Goal: Navigation & Orientation: Find specific page/section

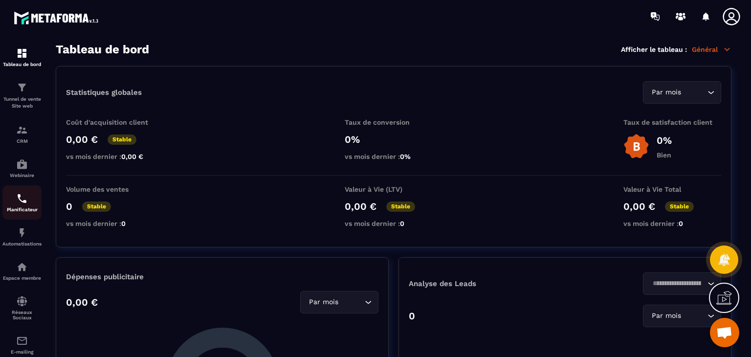
click at [15, 211] on p "Planificateur" at bounding box center [21, 209] width 39 height 5
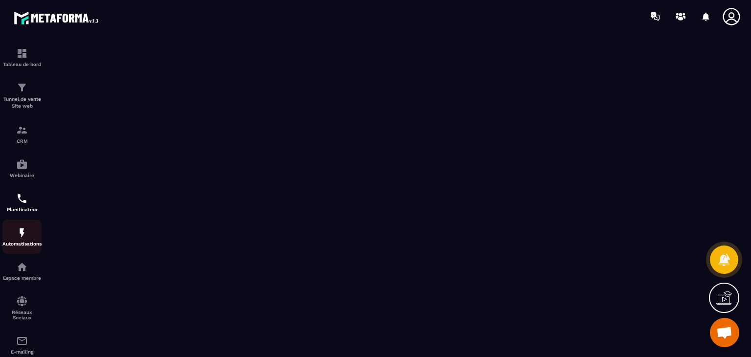
click at [25, 243] on p "Automatisations" at bounding box center [21, 243] width 39 height 5
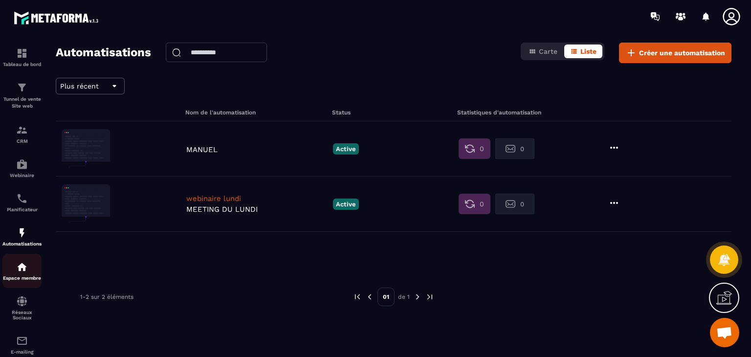
click at [21, 268] on img at bounding box center [22, 267] width 12 height 12
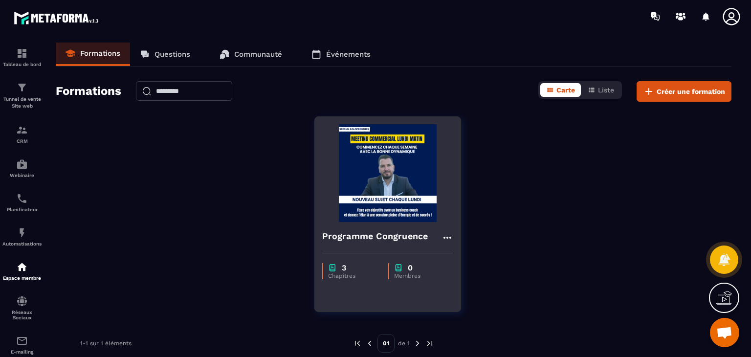
click at [413, 219] on img at bounding box center [387, 173] width 131 height 98
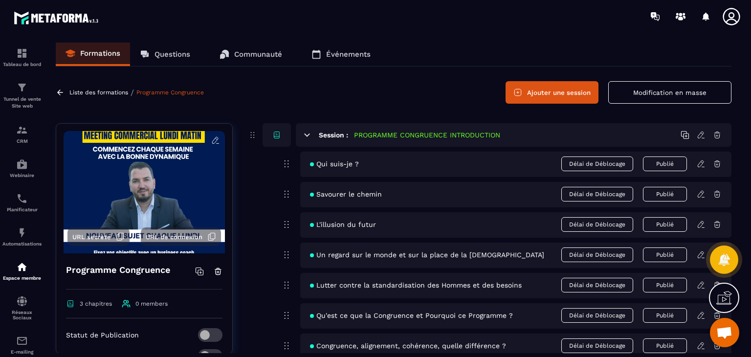
click at [376, 165] on div "Qui suis-je ? Délai de Déblocage Publié" at bounding box center [515, 164] width 431 height 25
click at [742, 115] on section "Tableau de bord Tunnel de vente Site web CRM Webinaire Planificateur Automatisa…" at bounding box center [375, 198] width 751 height 330
click at [745, 143] on section "Tableau de bord Tunnel de vente Site web CRM Webinaire Planificateur Automatisa…" at bounding box center [375, 198] width 751 height 330
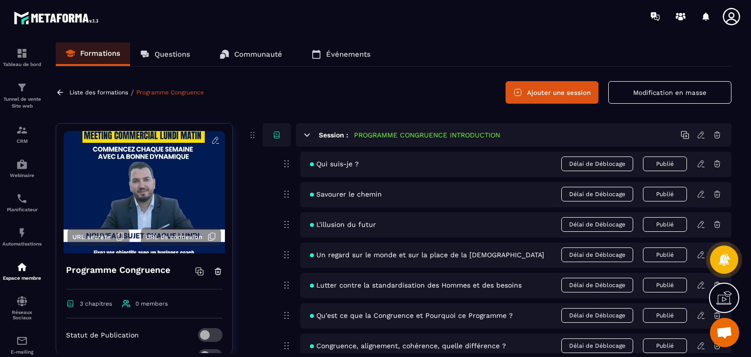
click at [618, 110] on div "Formations Questions Communauté Événements Liste des formations / Programme Con…" at bounding box center [393, 198] width 695 height 310
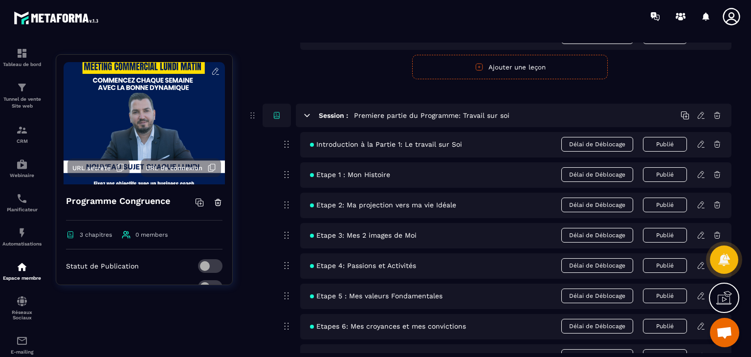
scroll to position [391, 0]
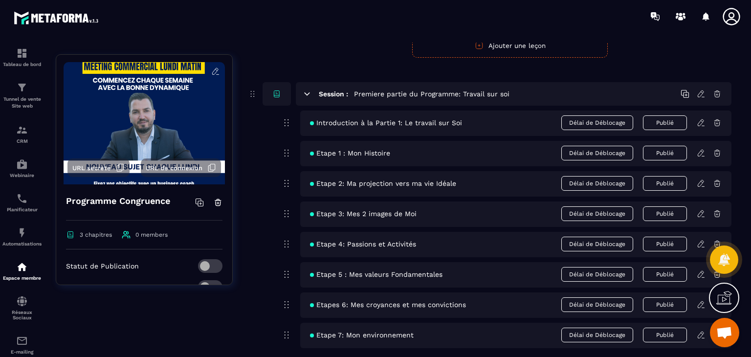
click at [702, 214] on icon at bounding box center [700, 213] width 9 height 9
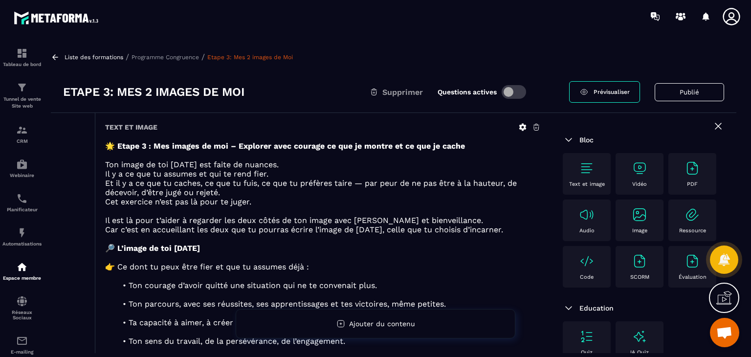
click at [750, 79] on section "Tableau de bord Tunnel de vente Site web CRM Webinaire Planificateur Automatisa…" at bounding box center [375, 198] width 751 height 330
click at [704, 159] on div "Text et image Vidéo PDF Audio Image Ressource Code SCORM Évaluation" at bounding box center [643, 222] width 161 height 139
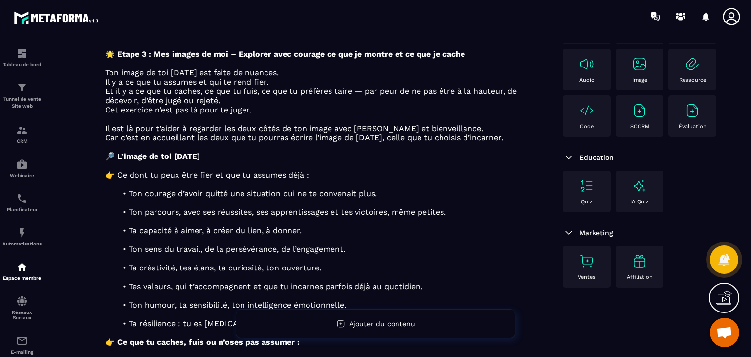
scroll to position [137, 0]
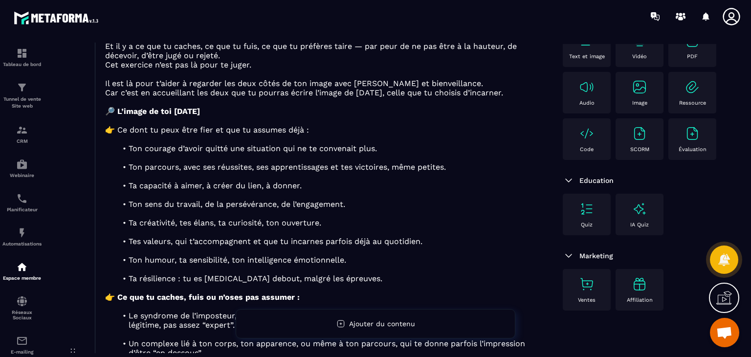
click at [748, 114] on section "Tableau de bord Tunnel de vente Site web CRM Webinaire Planificateur Automatisa…" at bounding box center [375, 198] width 751 height 330
click at [682, 165] on div "Bloc Text et image Vidéo PDF Audio Image Ressource Code SCORM Évaluation Educat…" at bounding box center [643, 161] width 186 height 352
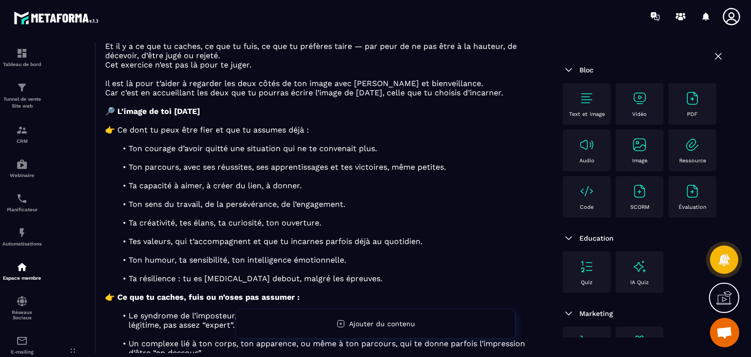
scroll to position [0, 0]
click at [30, 61] on div "Tableau de bord" at bounding box center [21, 57] width 39 height 20
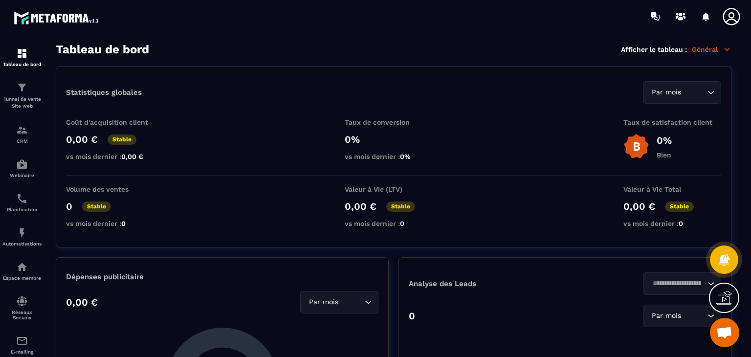
click at [148, 124] on p "Coût d'acquisition client" at bounding box center [115, 122] width 98 height 8
click at [162, 156] on p "vs mois dernier : 0,00 €" at bounding box center [115, 156] width 98 height 8
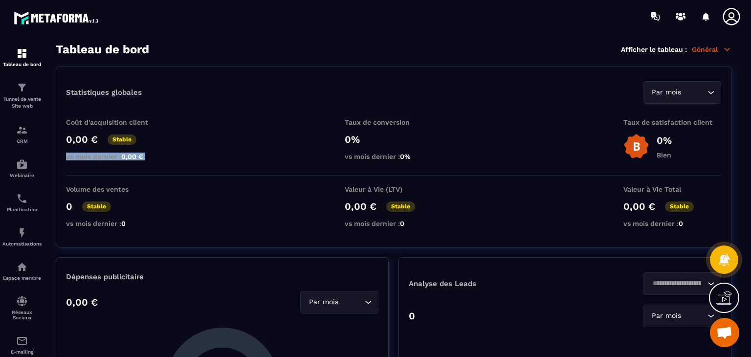
click at [162, 156] on p "vs mois dernier : 0,00 €" at bounding box center [115, 156] width 98 height 8
click at [143, 90] on div "Statistiques globales Par mois Loading..." at bounding box center [393, 92] width 655 height 22
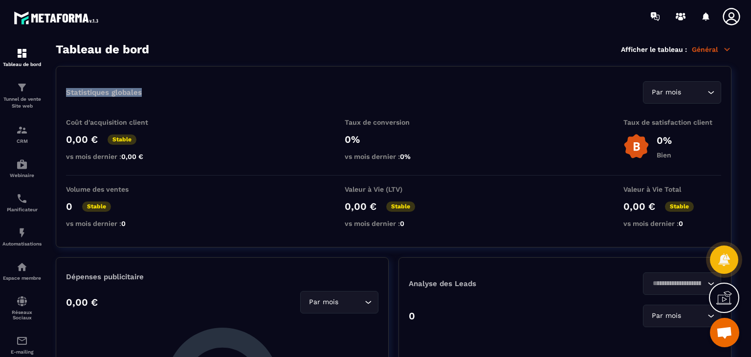
click at [143, 90] on div "Statistiques globales Par mois Loading..." at bounding box center [393, 92] width 655 height 22
click at [135, 49] on h3 "Tableau de bord" at bounding box center [102, 50] width 93 height 14
click at [171, 53] on div "Tableau de bord Afficher le tableau : Général" at bounding box center [393, 50] width 675 height 14
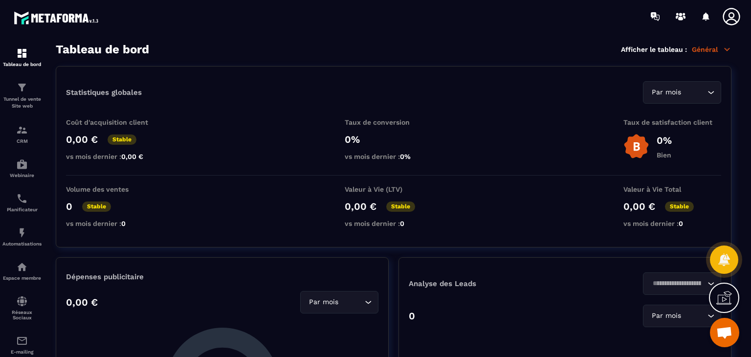
click at [540, 40] on section "Tableau de bord Tunnel de vente Site web CRM Webinaire Planificateur Automatisa…" at bounding box center [375, 200] width 751 height 334
click at [23, 149] on link "CRM" at bounding box center [21, 134] width 39 height 34
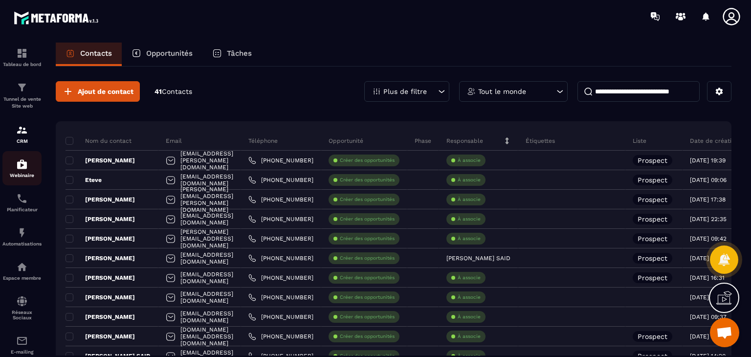
click at [23, 169] on img at bounding box center [22, 164] width 12 height 12
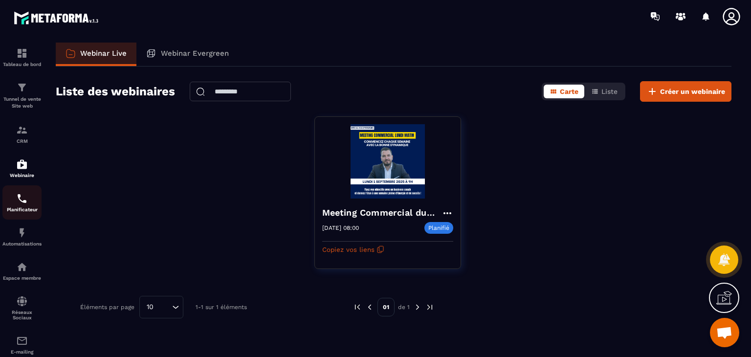
click at [22, 198] on img at bounding box center [22, 199] width 12 height 12
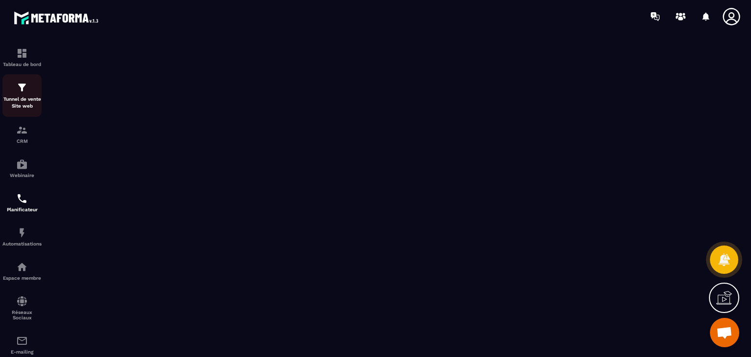
click at [23, 91] on img at bounding box center [22, 88] width 12 height 12
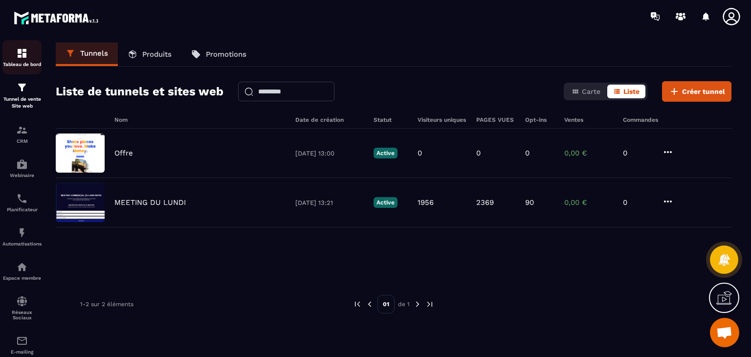
click at [27, 56] on img at bounding box center [22, 53] width 12 height 12
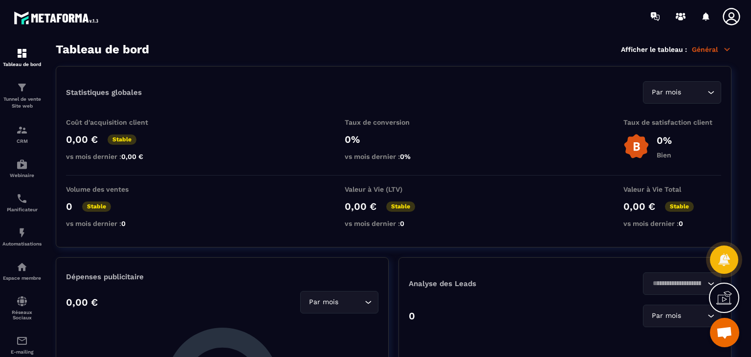
click at [201, 52] on div "Tableau de bord Afficher le tableau : Général" at bounding box center [393, 50] width 675 height 14
click at [118, 24] on div at bounding box center [433, 16] width 636 height 33
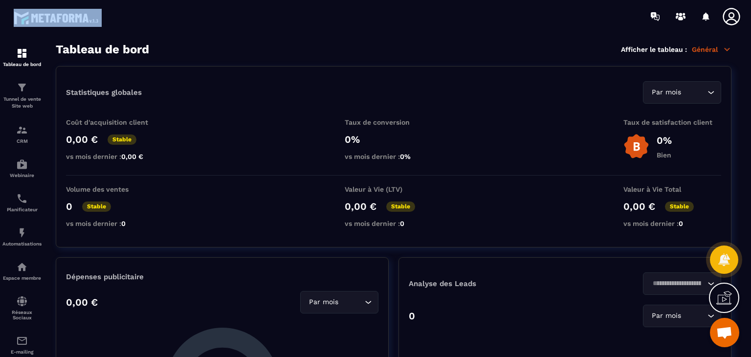
click at [118, 24] on div at bounding box center [433, 16] width 636 height 33
click at [15, 134] on div "CRM" at bounding box center [21, 134] width 39 height 20
